Goal: Transaction & Acquisition: Purchase product/service

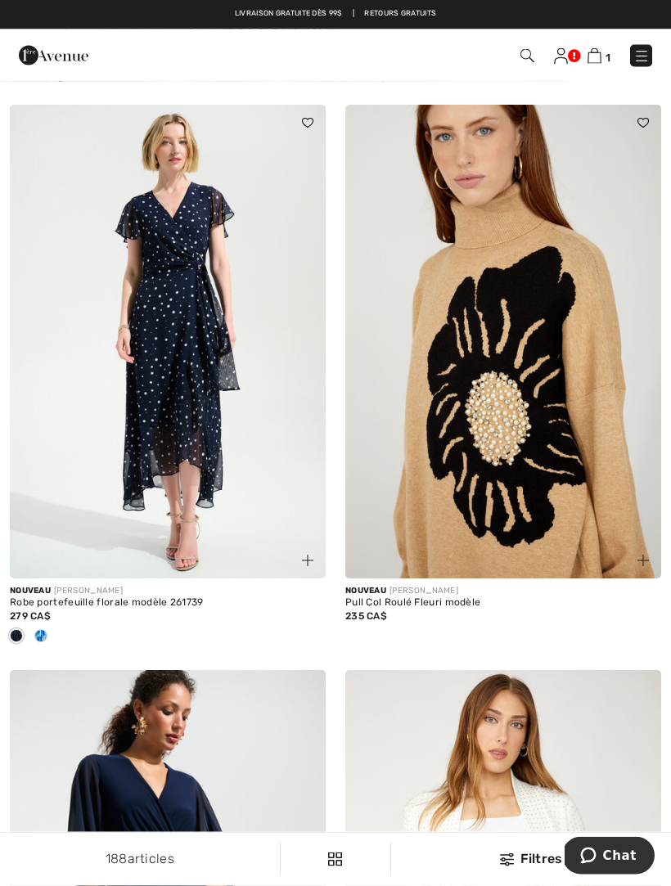
scroll to position [9026, 0]
click at [546, 371] on img at bounding box center [503, 342] width 316 height 474
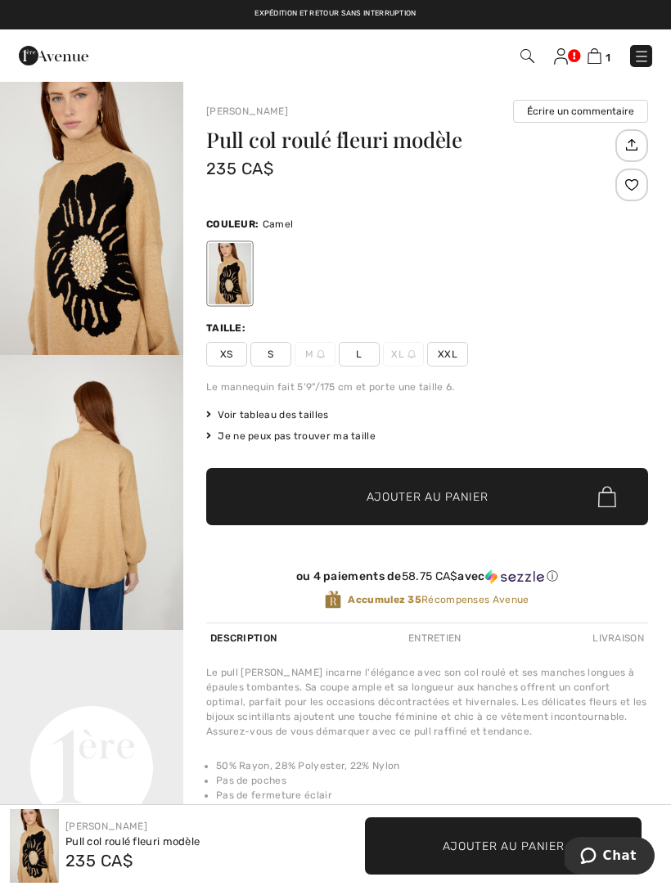
click at [322, 353] on img at bounding box center [321, 354] width 8 height 8
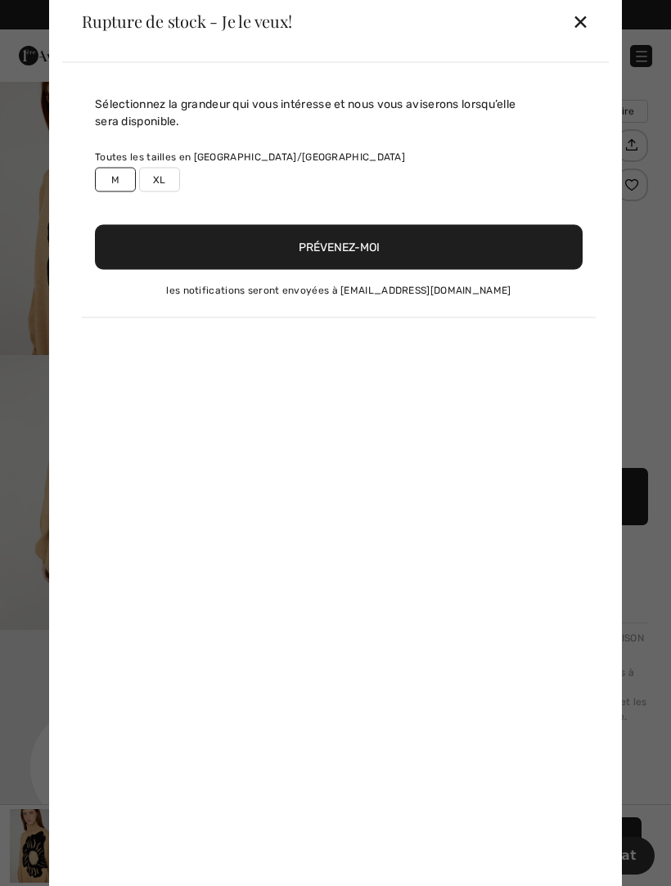
click at [118, 180] on label "M" at bounding box center [115, 179] width 41 height 25
click at [119, 180] on label "M" at bounding box center [115, 179] width 41 height 25
type input "true"
click at [353, 244] on button "Prévenez-moi" at bounding box center [339, 246] width 488 height 45
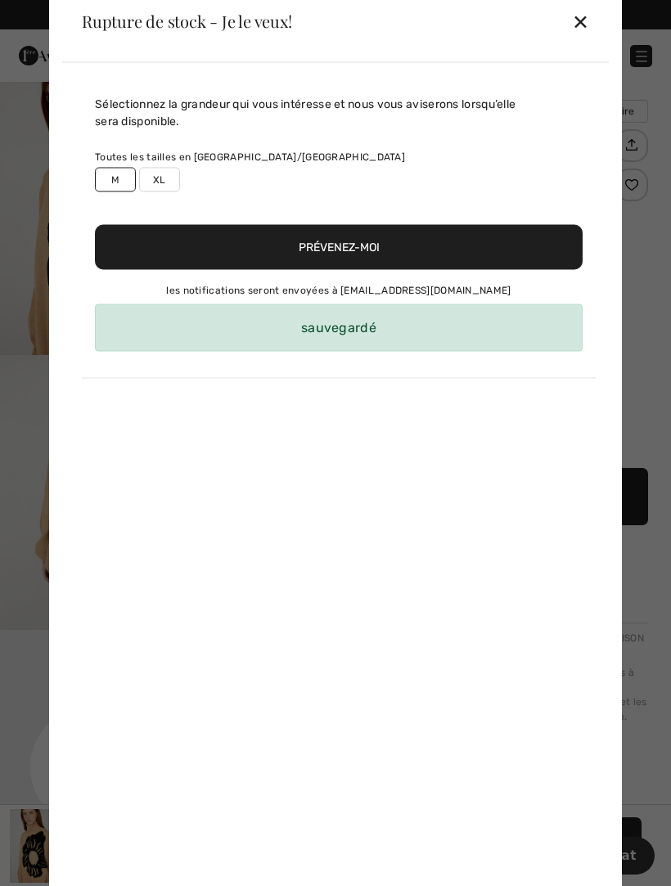
click at [345, 322] on div "sauvegardé" at bounding box center [339, 327] width 488 height 47
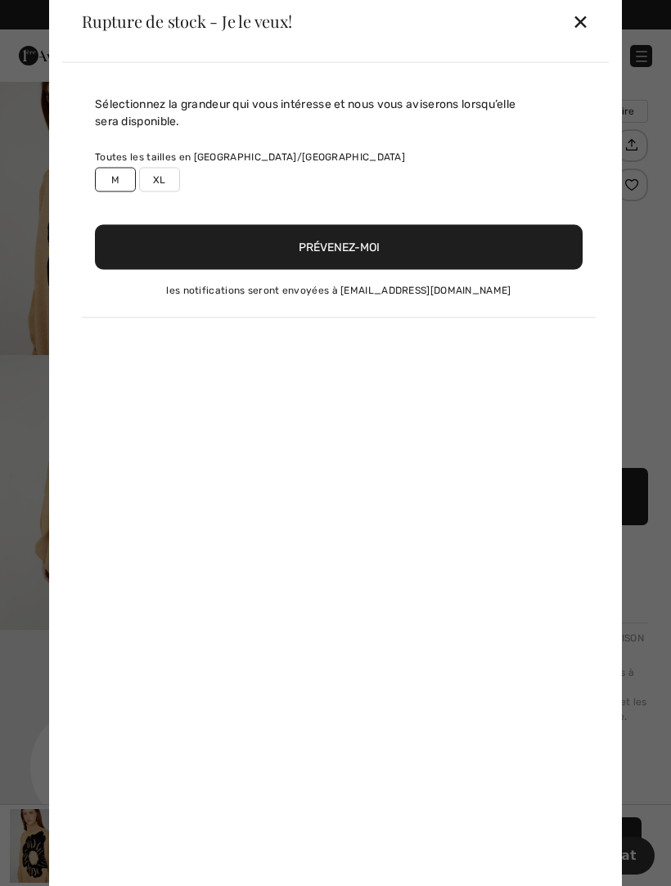
click at [583, 23] on div "✕" at bounding box center [580, 21] width 17 height 34
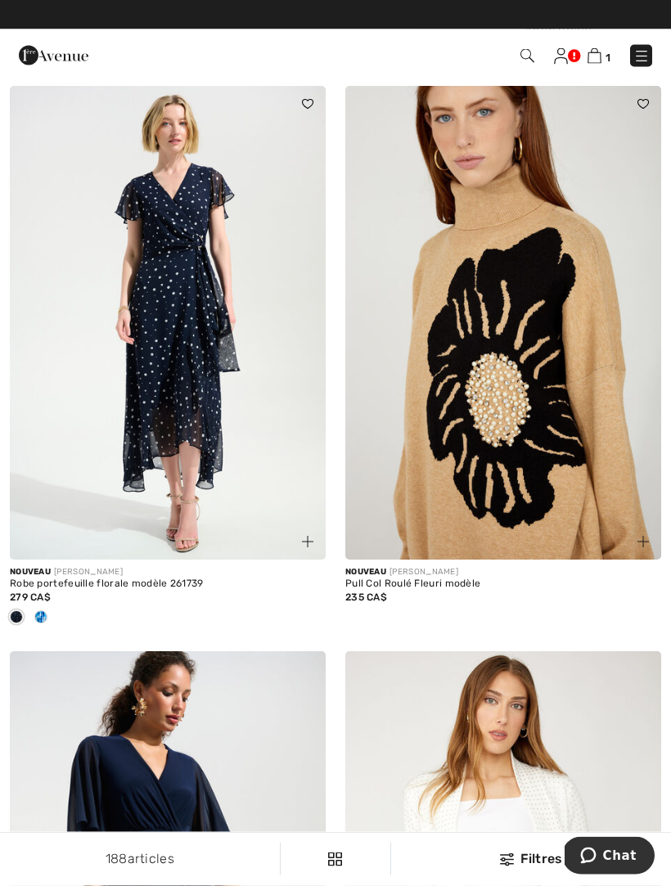
scroll to position [9039, 0]
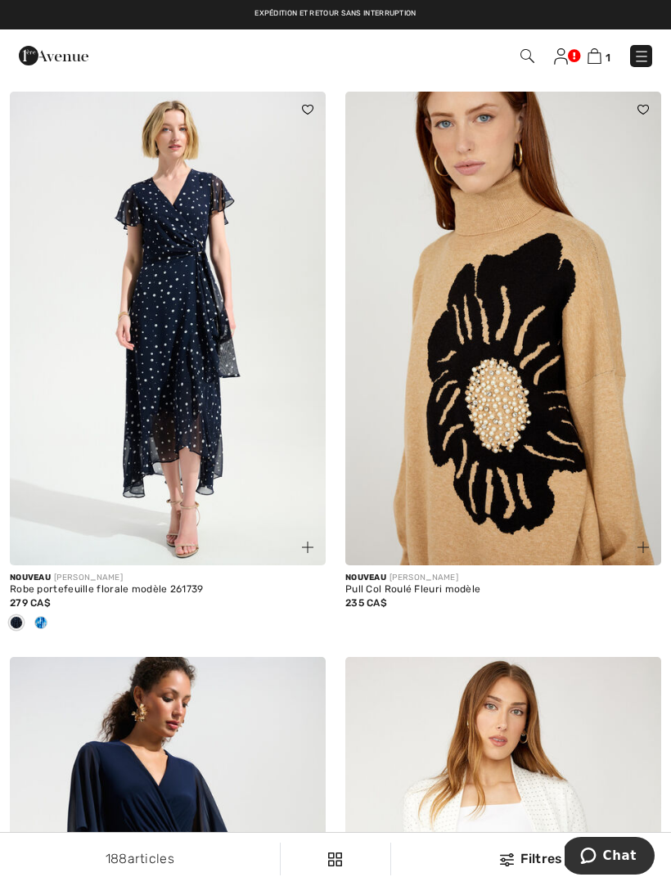
click at [516, 310] on img at bounding box center [503, 329] width 316 height 474
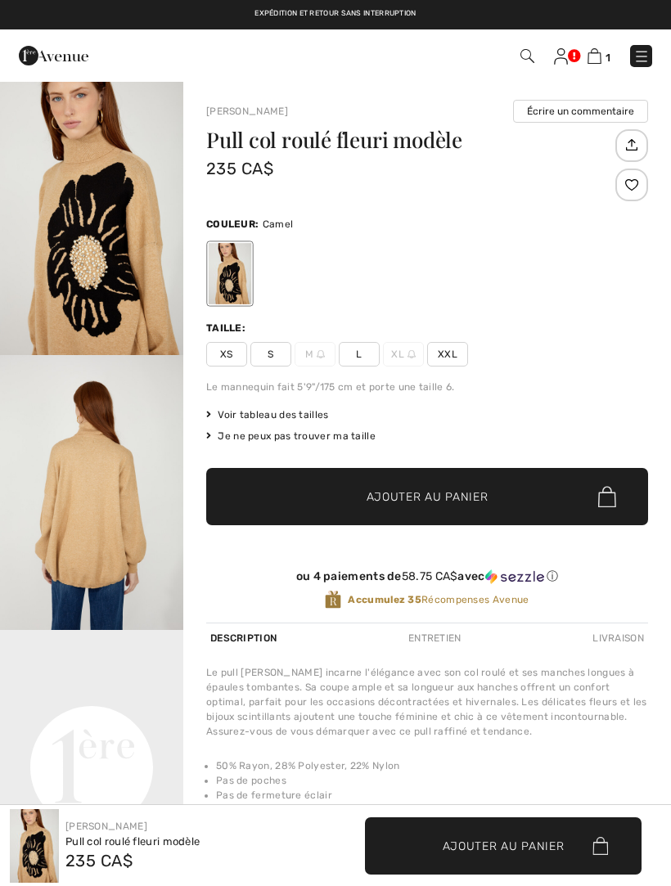
checkbox input "true"
click at [320, 354] on img at bounding box center [321, 354] width 8 height 8
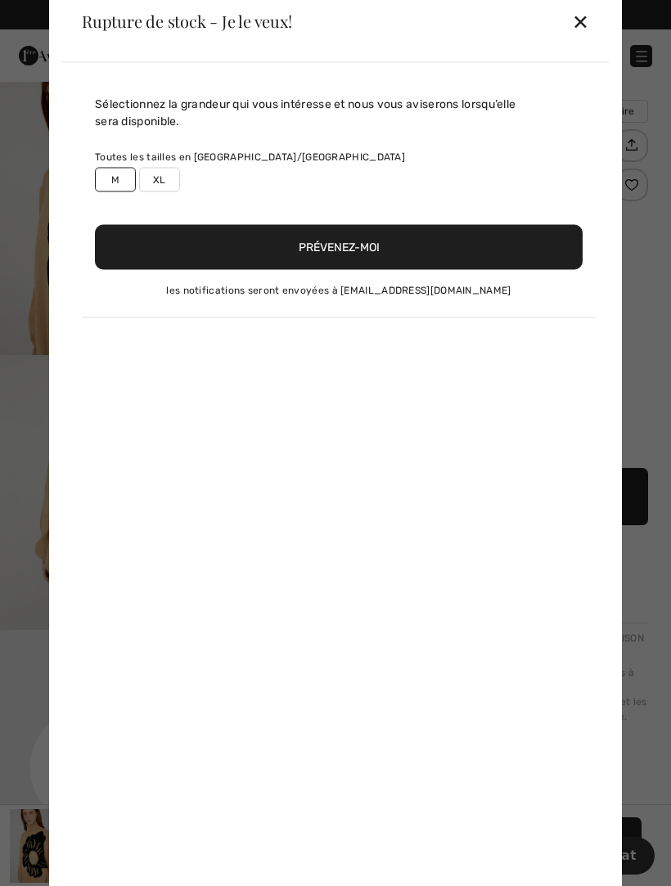
click at [349, 241] on button "Prévenez-moi" at bounding box center [339, 246] width 488 height 45
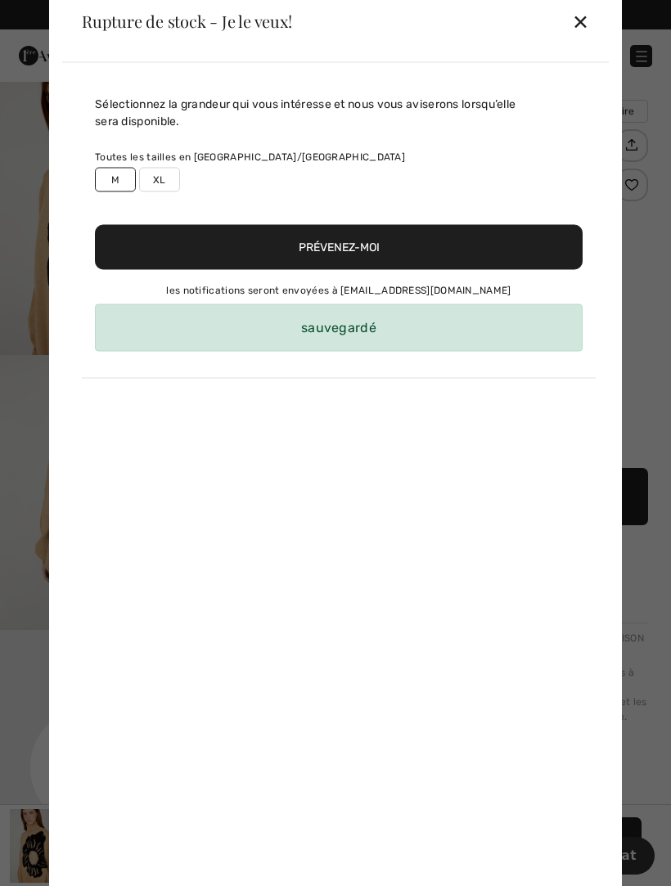
click at [354, 328] on div "sauvegardé" at bounding box center [339, 327] width 488 height 47
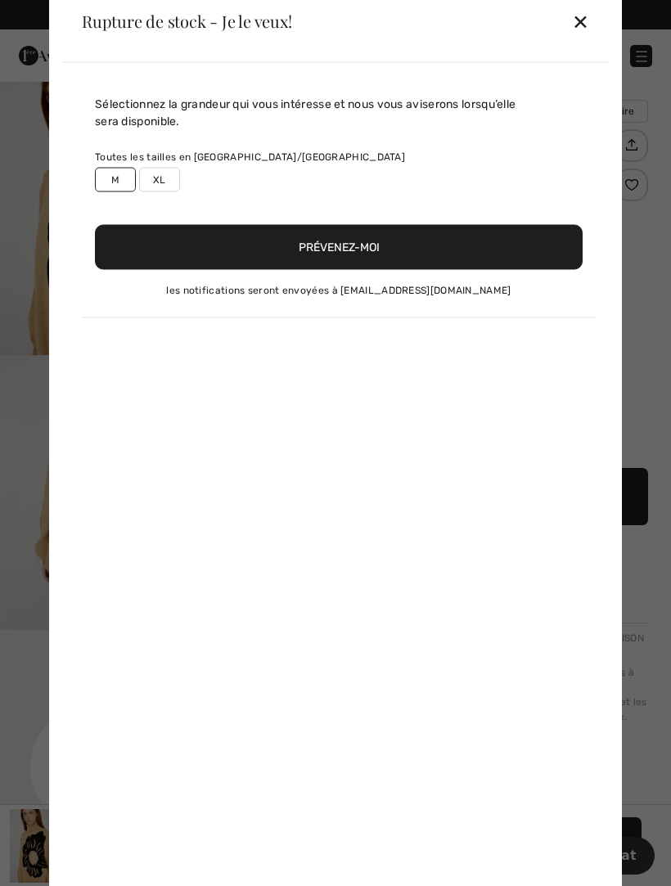
click at [588, 20] on div "✕" at bounding box center [580, 21] width 17 height 34
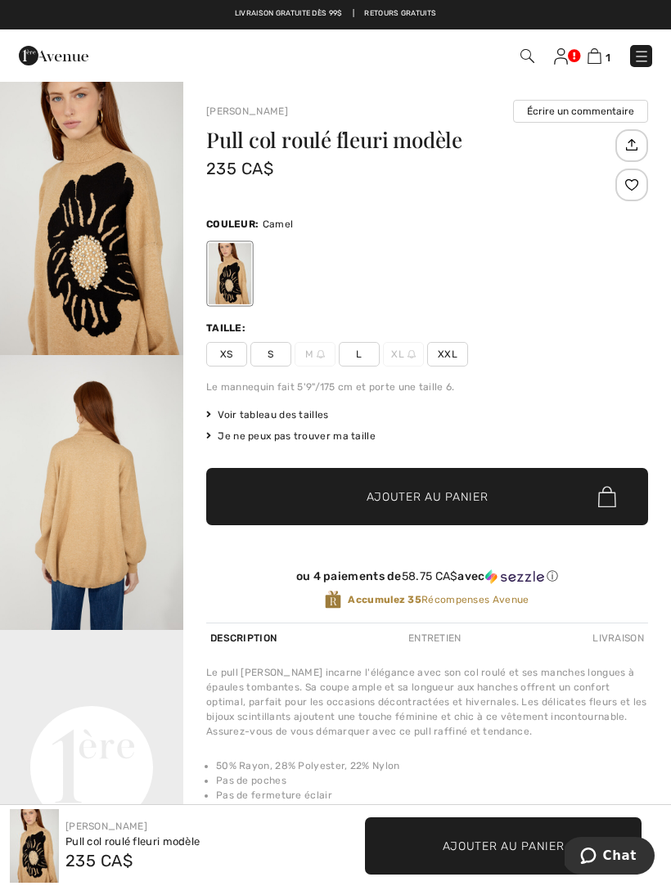
click at [601, 51] on img at bounding box center [595, 56] width 14 height 16
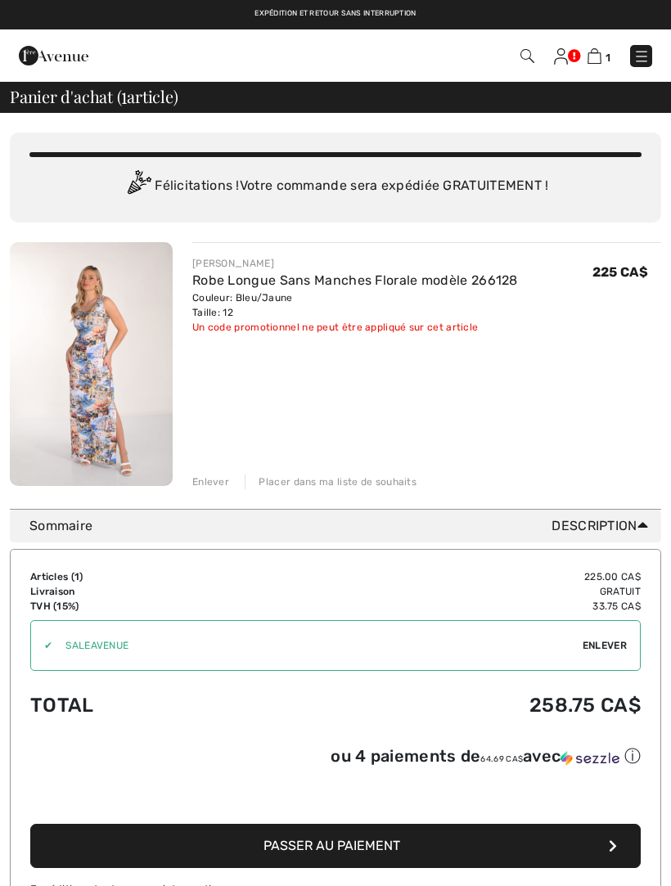
click at [256, 868] on button "Passer au paiement" at bounding box center [335, 846] width 610 height 44
click at [613, 644] on span "Enlever" at bounding box center [605, 645] width 44 height 15
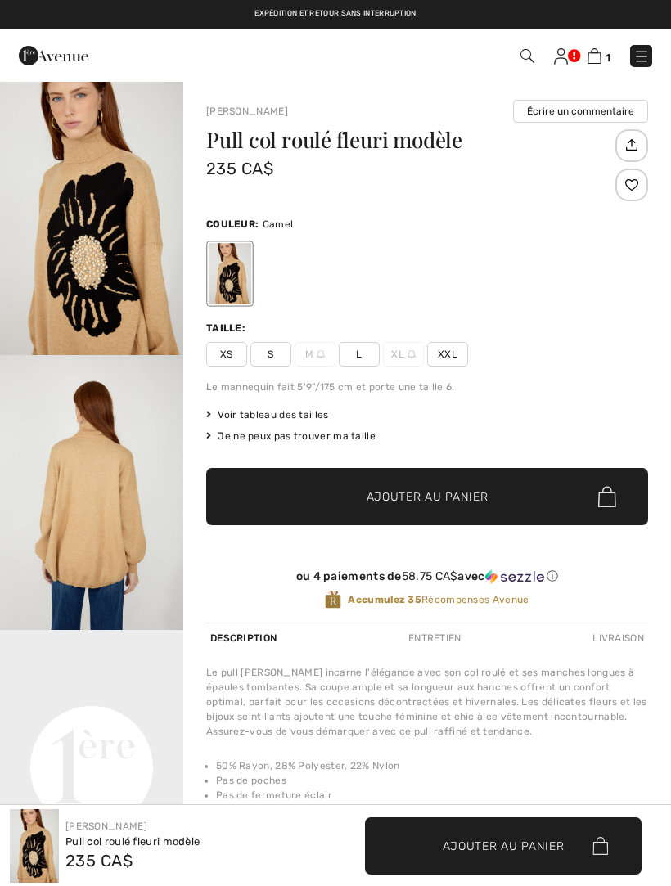
checkbox input "true"
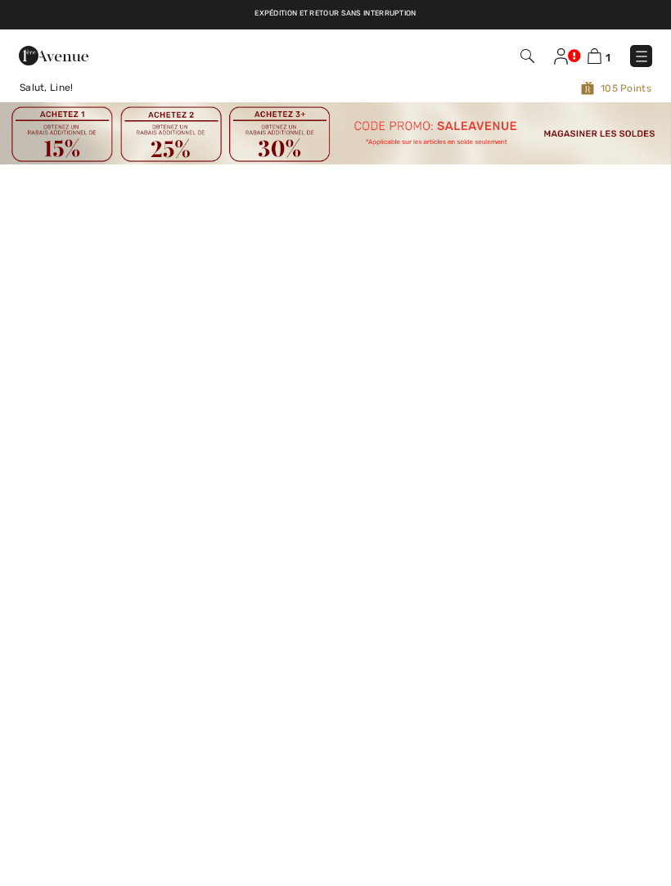
checkbox input "true"
click at [644, 58] on img at bounding box center [641, 56] width 16 height 16
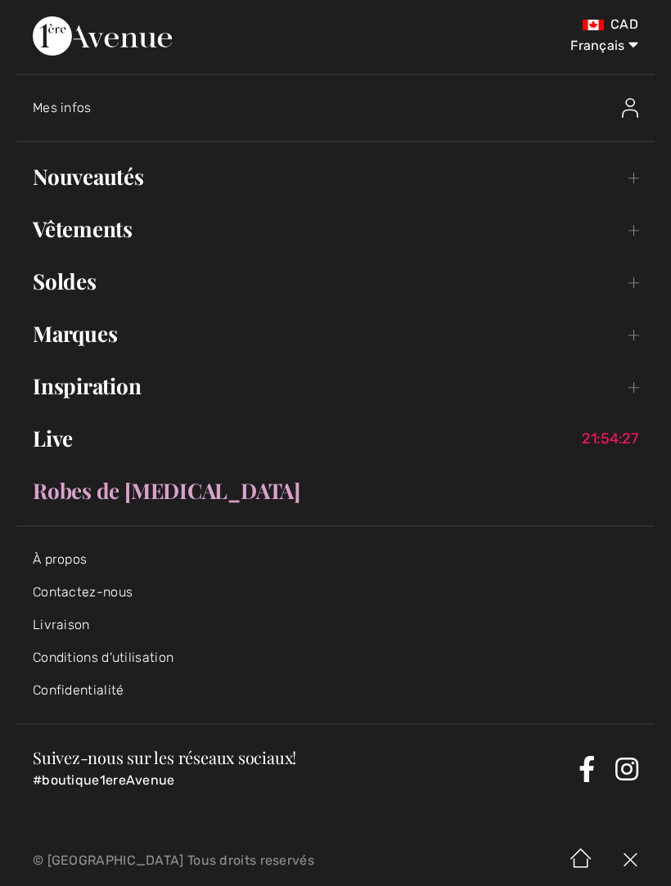
click at [133, 178] on link "Nouveautés Toggle submenu" at bounding box center [335, 177] width 638 height 36
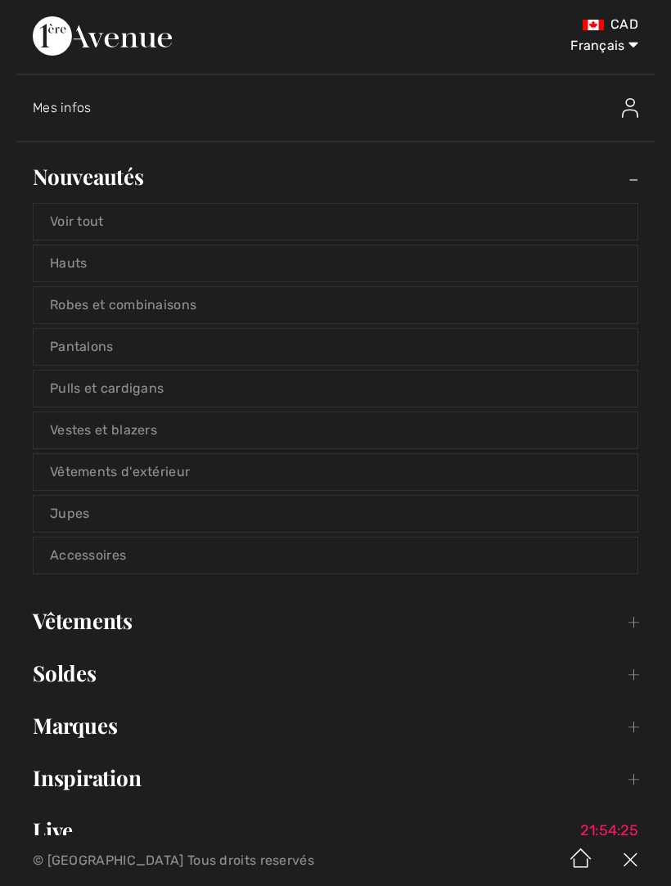
click at [98, 214] on link "Voir tout" at bounding box center [336, 222] width 604 height 36
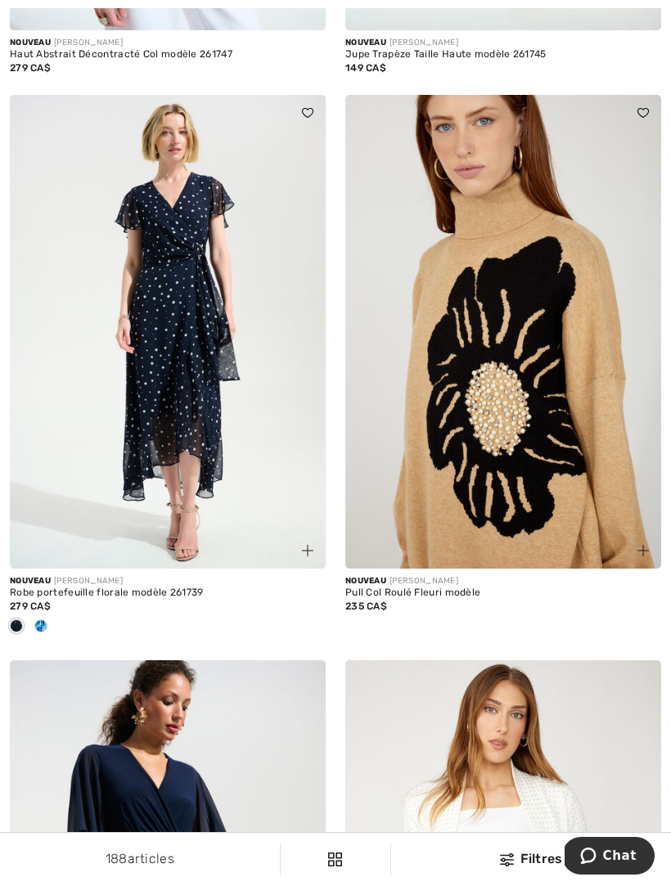
scroll to position [9037, 0]
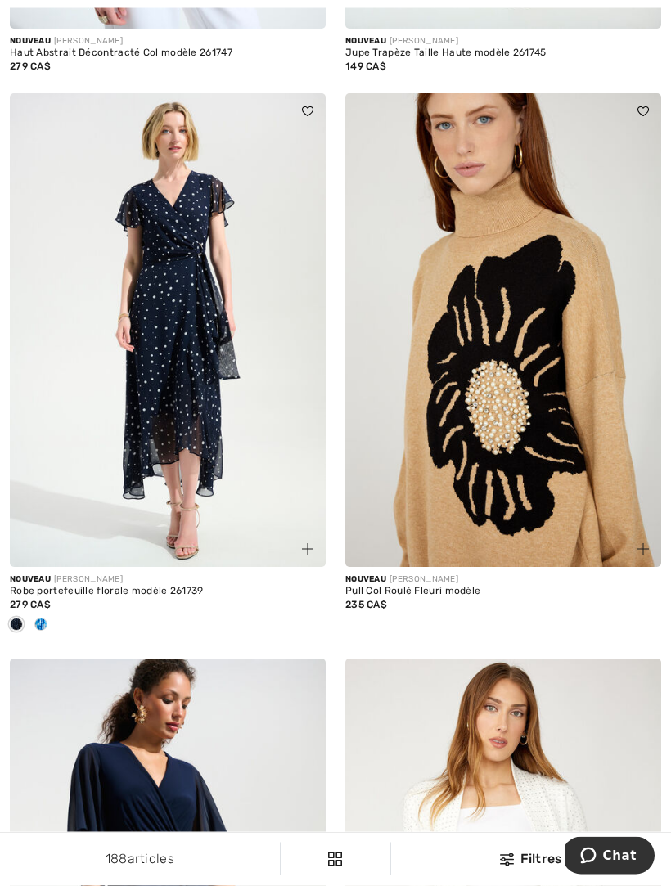
click at [516, 354] on img at bounding box center [503, 331] width 316 height 474
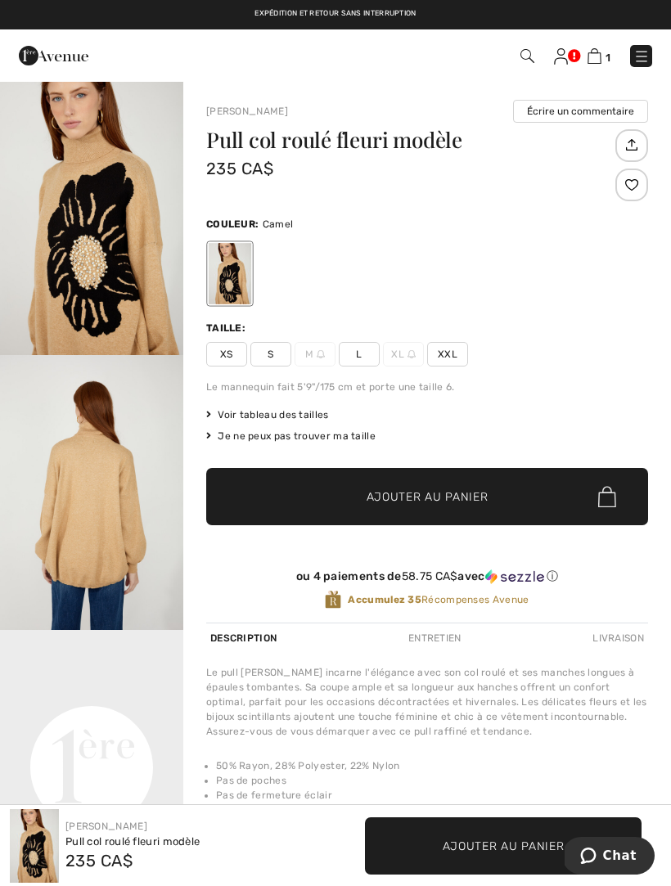
click at [320, 358] on img at bounding box center [321, 354] width 8 height 8
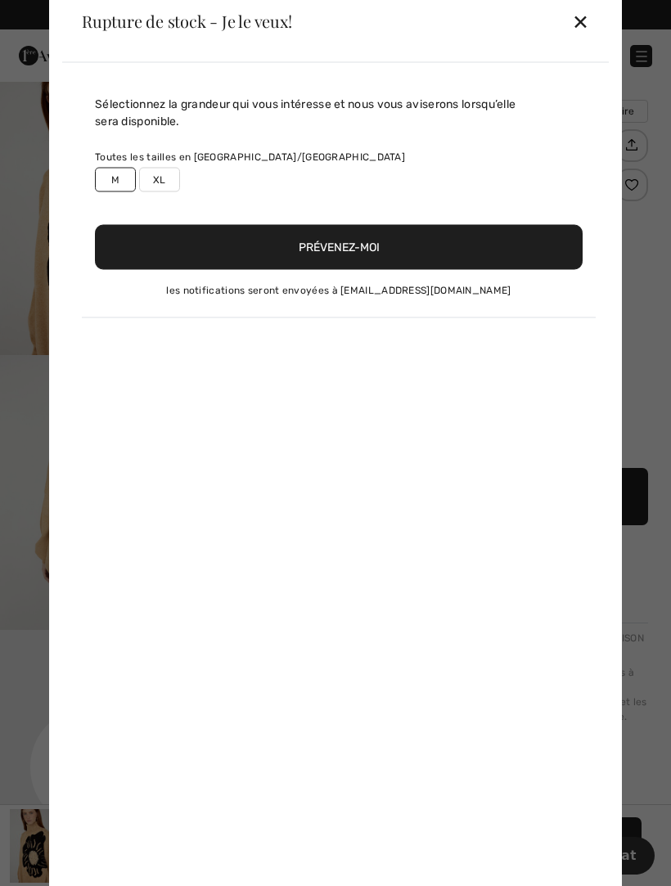
click at [358, 247] on button "Prévenez-moi" at bounding box center [339, 246] width 488 height 45
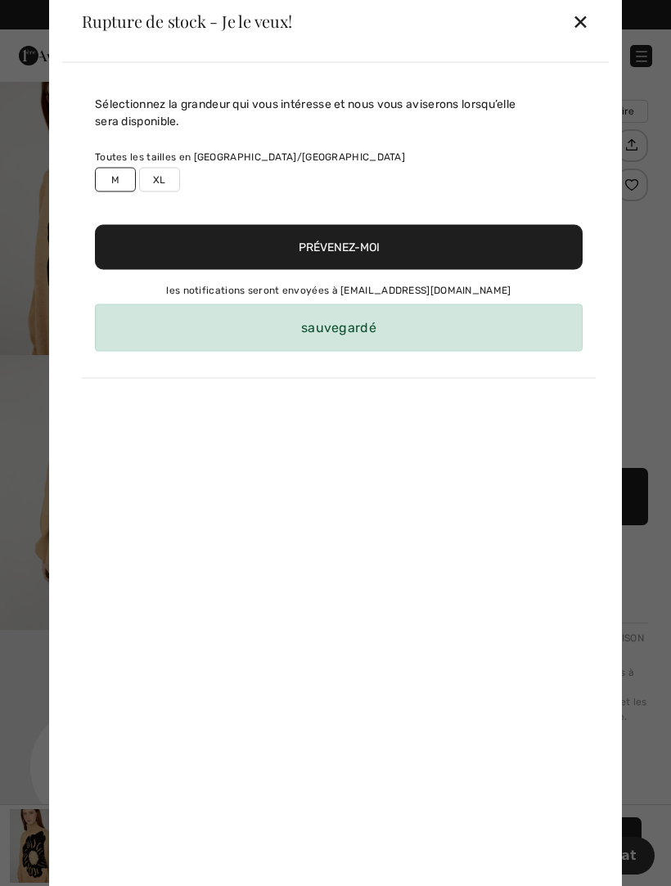
click at [398, 316] on div "sauvegardé" at bounding box center [339, 327] width 488 height 47
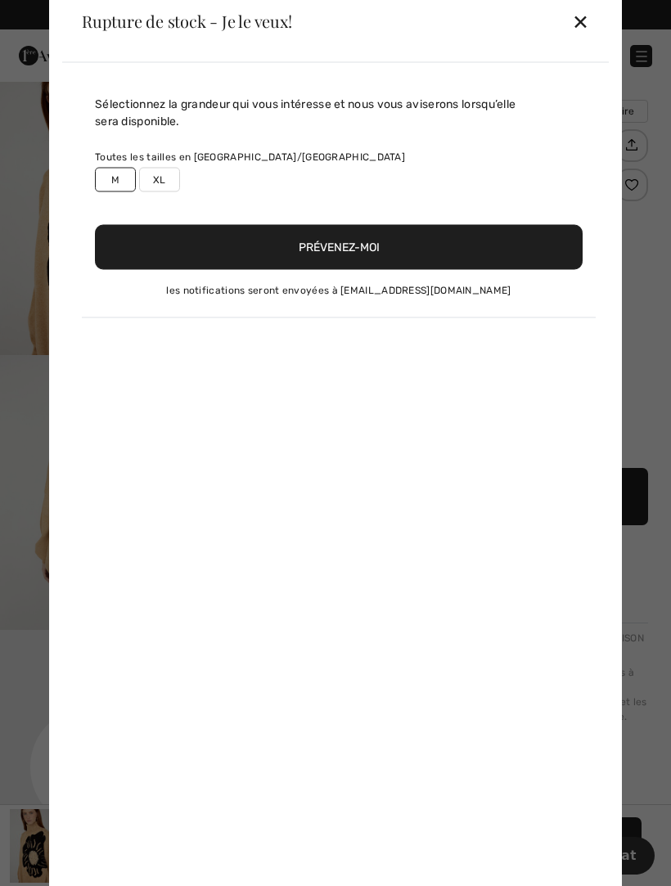
click at [586, 23] on div "✕" at bounding box center [580, 21] width 17 height 34
